Goal: Information Seeking & Learning: Learn about a topic

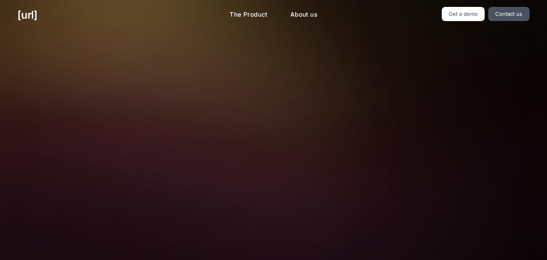
click at [369, 77] on font "Transformez vos caméras en agents IA pour de meilleures performances de vente a…" at bounding box center [273, 72] width 257 height 49
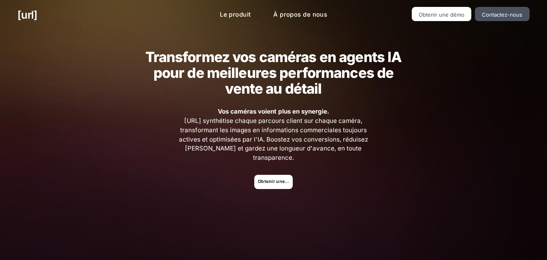
click at [282, 112] on font "Vos caméras voient plus en synergie." at bounding box center [273, 111] width 111 height 8
click at [290, 140] on font "[URL] synthétise chaque parcours client sur chaque caméra, transformant les ima…" at bounding box center [273, 139] width 189 height 45
drag, startPoint x: 351, startPoint y: 147, endPoint x: 371, endPoint y: 147, distance: 19.9
click at [371, 147] on span "Vos caméras voient plus en synergie. [URL] synthétise chaque parcours client su…" at bounding box center [274, 134] width 208 height 55
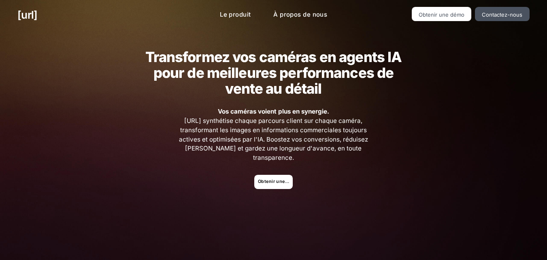
click at [296, 175] on ul "Obtenir une démo" at bounding box center [274, 182] width 330 height 14
